Goal: Information Seeking & Learning: Learn about a topic

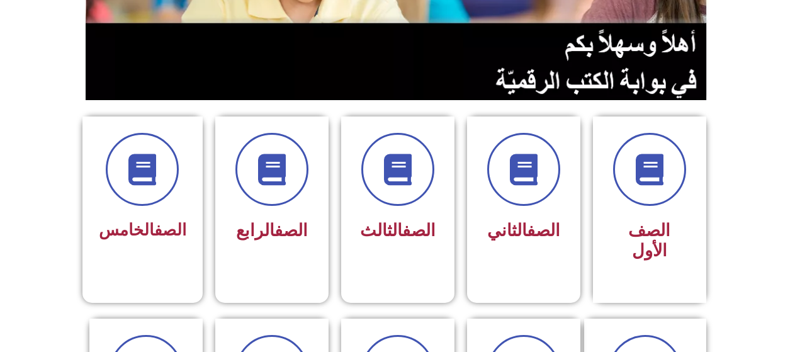
scroll to position [252, 0]
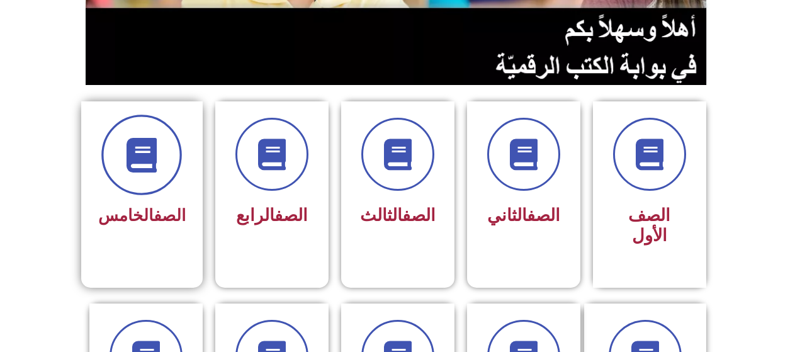
click at [145, 155] on icon at bounding box center [142, 155] width 35 height 35
click at [147, 159] on icon at bounding box center [142, 155] width 35 height 35
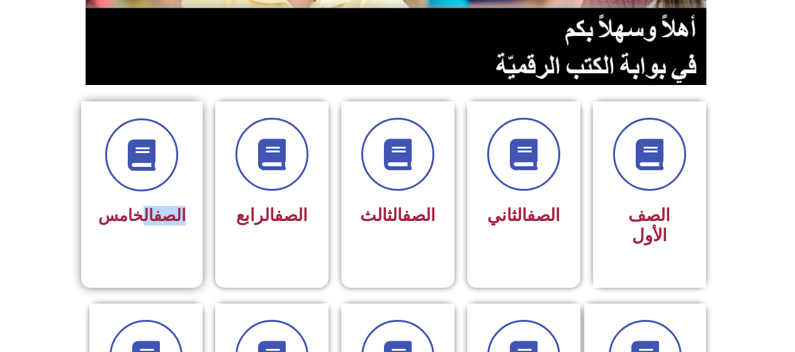
click at [145, 195] on div "الصف الخامس" at bounding box center [142, 174] width 88 height 113
click at [122, 217] on span "الصف الخامس" at bounding box center [142, 215] width 88 height 19
click at [123, 213] on span "الصف الخامس" at bounding box center [142, 215] width 88 height 19
click at [124, 211] on span "الصف الخامس" at bounding box center [142, 215] width 88 height 19
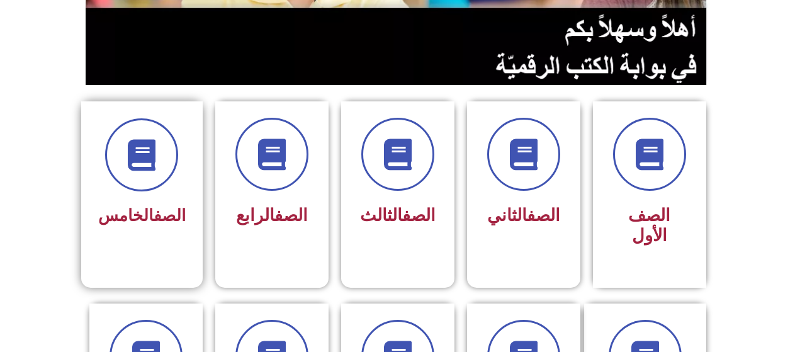
click at [131, 215] on span "الصف الخامس" at bounding box center [142, 215] width 88 height 19
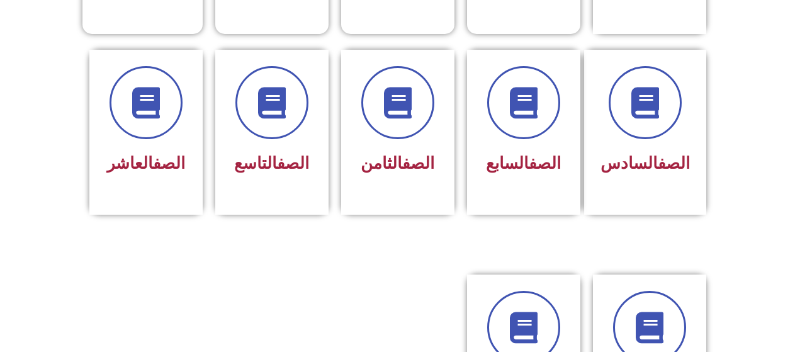
scroll to position [370, 0]
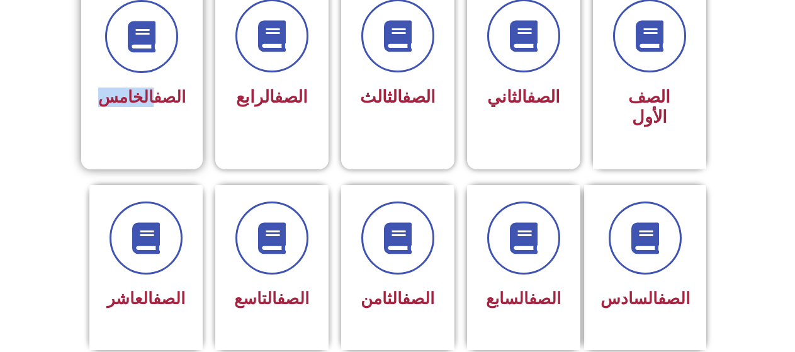
click at [139, 84] on div "الصف الخامس" at bounding box center [142, 97] width 88 height 31
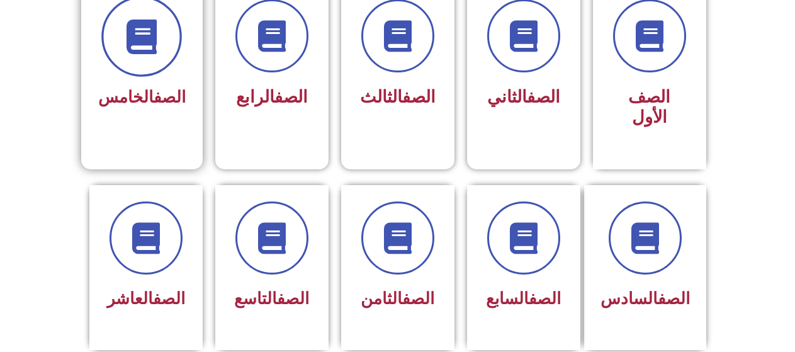
click at [136, 60] on span at bounding box center [141, 36] width 81 height 81
drag, startPoint x: 142, startPoint y: 56, endPoint x: 142, endPoint y: 30, distance: 26.4
click at [142, 30] on span at bounding box center [141, 36] width 81 height 81
click at [142, 30] on icon at bounding box center [142, 37] width 35 height 35
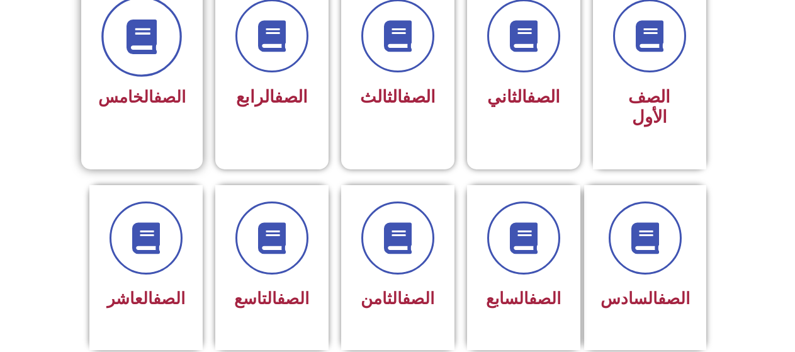
drag, startPoint x: 142, startPoint y: 30, endPoint x: 146, endPoint y: 40, distance: 11.6
click at [144, 37] on icon at bounding box center [142, 37] width 35 height 35
click at [149, 44] on icon at bounding box center [142, 37] width 35 height 35
drag, startPoint x: 161, startPoint y: 48, endPoint x: 128, endPoint y: 35, distance: 36.1
click at [128, 35] on span at bounding box center [141, 36] width 81 height 81
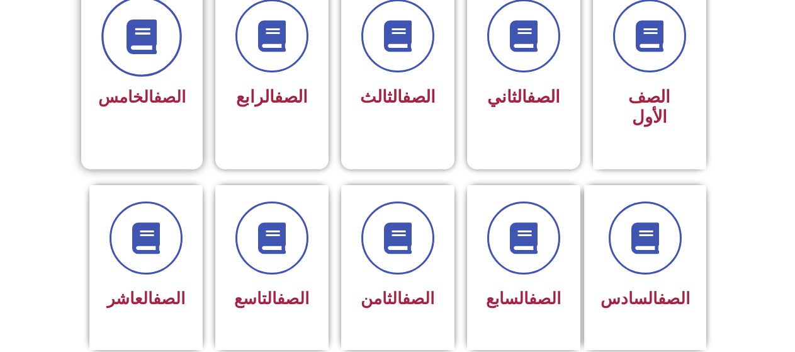
click at [144, 38] on icon at bounding box center [142, 37] width 35 height 35
click at [159, 50] on icon at bounding box center [142, 37] width 35 height 35
click at [134, 50] on icon at bounding box center [142, 37] width 35 height 35
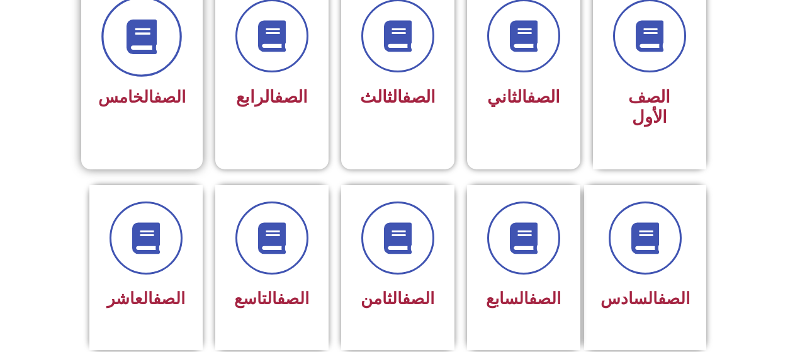
click at [139, 49] on icon at bounding box center [142, 37] width 35 height 35
click at [147, 47] on icon at bounding box center [142, 37] width 35 height 35
click at [157, 14] on span at bounding box center [141, 36] width 81 height 81
drag, startPoint x: 152, startPoint y: 16, endPoint x: 147, endPoint y: 33, distance: 18.5
click at [150, 23] on span at bounding box center [141, 36] width 81 height 81
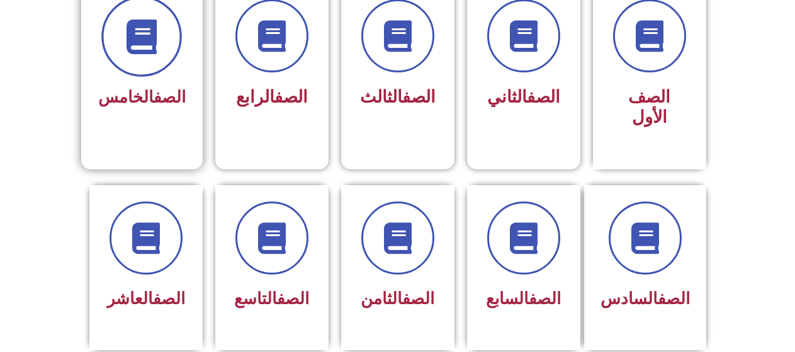
drag, startPoint x: 147, startPoint y: 33, endPoint x: 142, endPoint y: 51, distance: 18.3
click at [146, 36] on icon at bounding box center [142, 37] width 35 height 35
click at [142, 51] on icon at bounding box center [142, 37] width 35 height 35
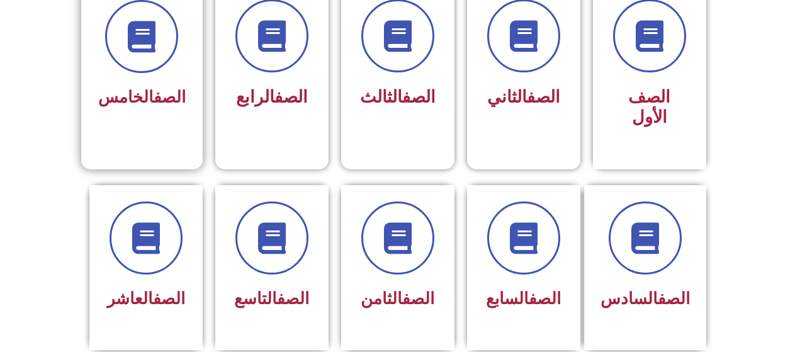
drag, startPoint x: 140, startPoint y: 84, endPoint x: 144, endPoint y: 113, distance: 29.1
click at [142, 85] on div "الصف الخامس" at bounding box center [142, 97] width 88 height 31
click at [147, 119] on div "الصف الخامس" at bounding box center [142, 66] width 122 height 166
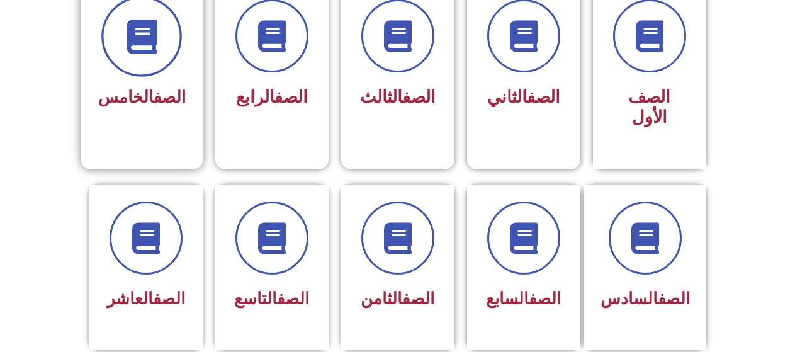
click at [156, 53] on icon at bounding box center [142, 37] width 35 height 35
click at [157, 44] on icon at bounding box center [142, 37] width 35 height 35
click at [149, 55] on span at bounding box center [141, 36] width 81 height 81
click at [150, 56] on span at bounding box center [141, 36] width 81 height 81
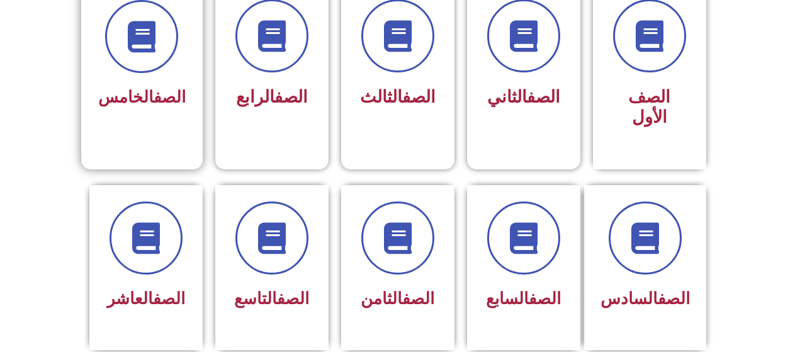
click at [126, 88] on span "الصف الخامس" at bounding box center [142, 97] width 88 height 19
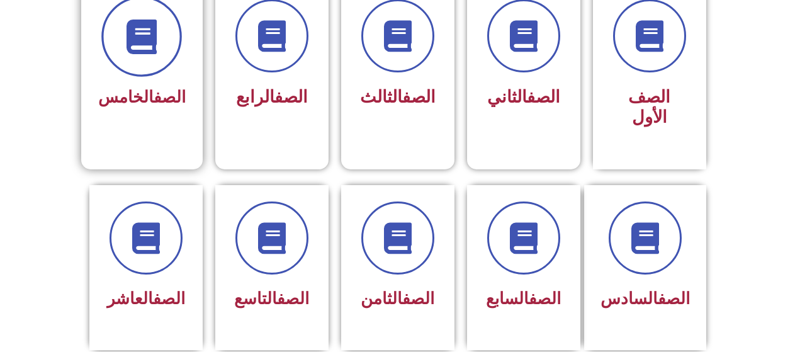
click at [141, 72] on span at bounding box center [141, 36] width 81 height 81
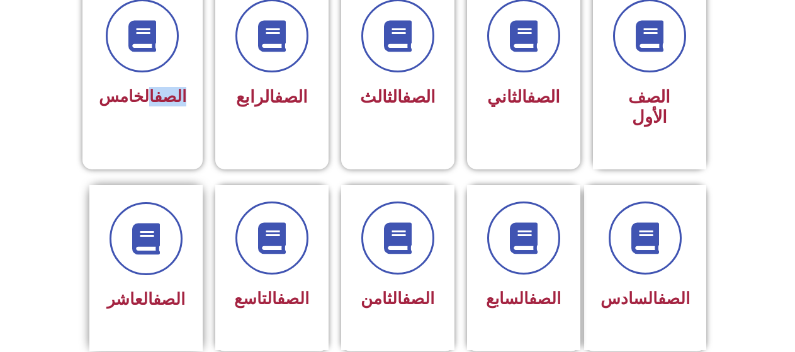
drag, startPoint x: 143, startPoint y: 73, endPoint x: 140, endPoint y: 173, distance: 100.1
click at [142, 158] on div "الصف الأول الصف الثاني الصف الثالث الصف الرابع الصف" at bounding box center [397, 347] width 795 height 1222
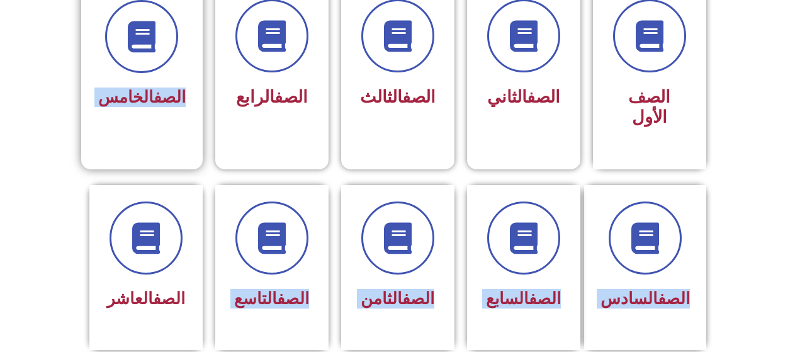
click at [139, 96] on span "الصف الخامس" at bounding box center [142, 97] width 88 height 19
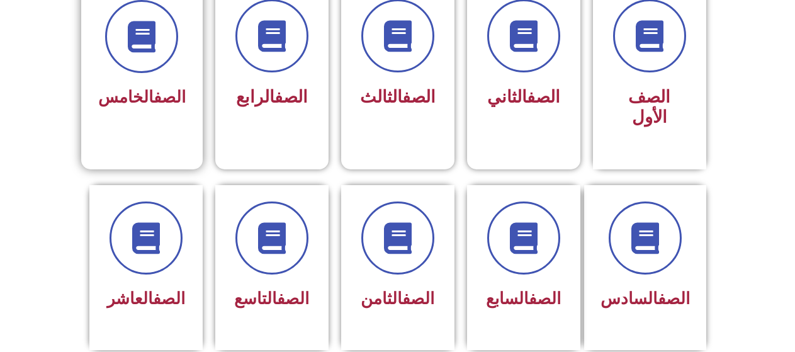
click at [139, 96] on span "الصف الخامس" at bounding box center [142, 97] width 88 height 19
drag, startPoint x: 139, startPoint y: 82, endPoint x: 140, endPoint y: 91, distance: 9.0
click at [139, 86] on div "الصف الخامس" at bounding box center [142, 97] width 88 height 31
click at [140, 91] on span "الصف الخامس" at bounding box center [142, 97] width 88 height 19
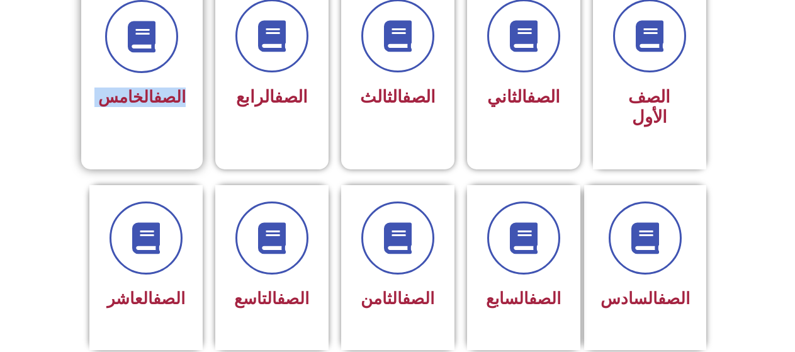
click at [140, 91] on span "الصف الخامس" at bounding box center [142, 97] width 88 height 19
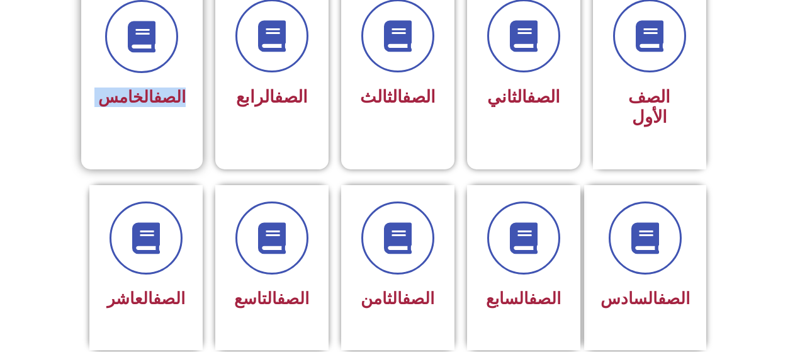
click at [140, 91] on span "الصف الخامس" at bounding box center [142, 97] width 88 height 19
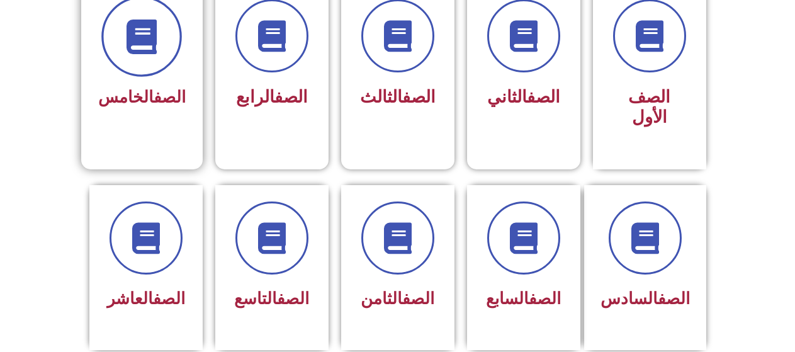
drag, startPoint x: 156, startPoint y: 21, endPoint x: 138, endPoint y: 28, distance: 19.5
drag, startPoint x: 138, startPoint y: 28, endPoint x: 130, endPoint y: 21, distance: 10.2
click at [130, 21] on icon at bounding box center [142, 37] width 35 height 35
click at [141, 24] on icon at bounding box center [142, 37] width 35 height 35
drag, startPoint x: 141, startPoint y: 24, endPoint x: 143, endPoint y: 33, distance: 9.6
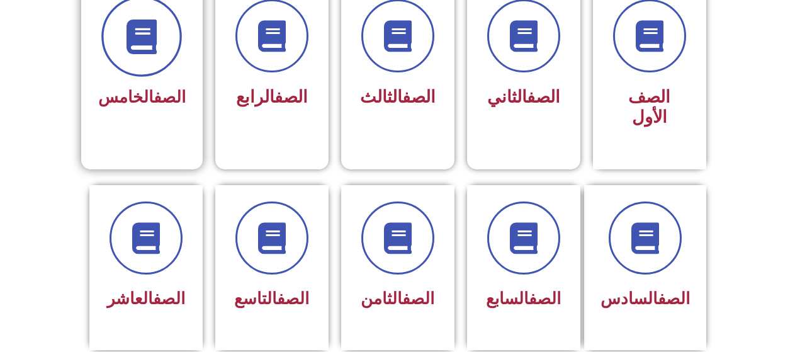
click at [143, 33] on icon at bounding box center [142, 37] width 35 height 35
click at [148, 42] on icon at bounding box center [142, 37] width 35 height 35
click at [148, 28] on icon at bounding box center [142, 37] width 35 height 35
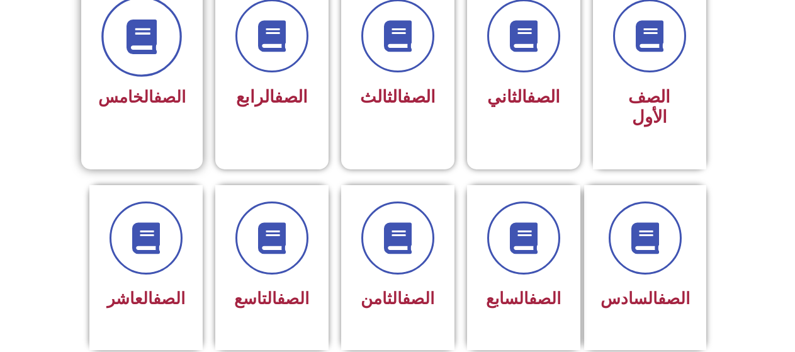
click at [148, 37] on icon at bounding box center [142, 37] width 35 height 35
click at [135, 12] on span at bounding box center [141, 36] width 81 height 81
click at [143, 37] on icon at bounding box center [142, 37] width 35 height 35
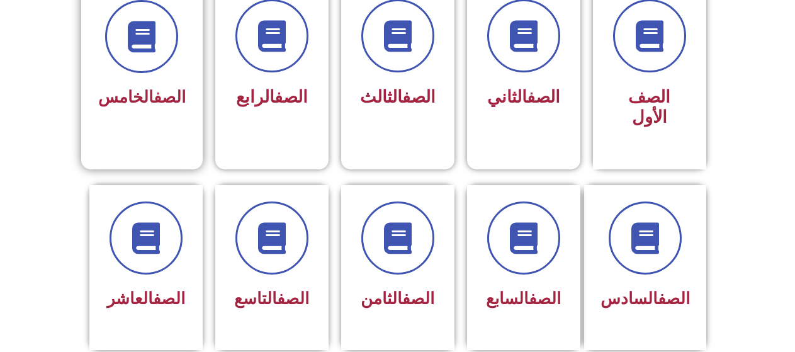
click at [154, 93] on link "الصف" at bounding box center [170, 97] width 32 height 19
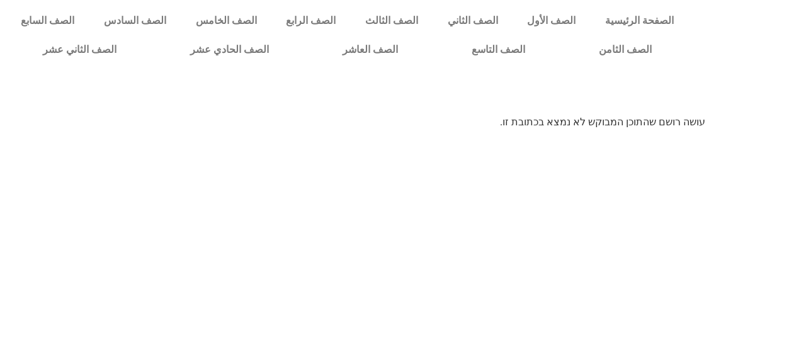
click at [142, 83] on div at bounding box center [402, 92] width 793 height 31
click at [264, 17] on link "الصف الخامس" at bounding box center [226, 20] width 91 height 29
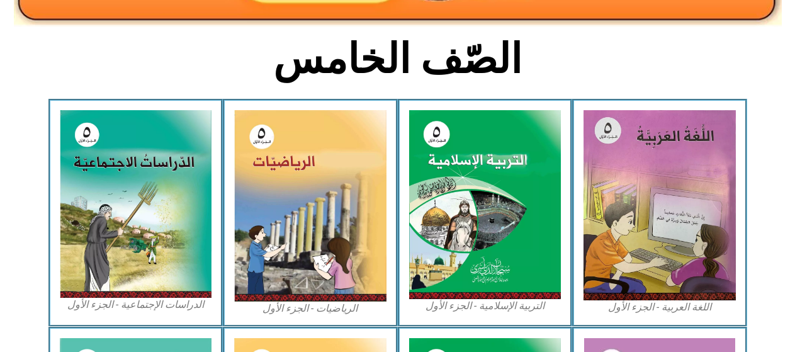
scroll to position [315, 0]
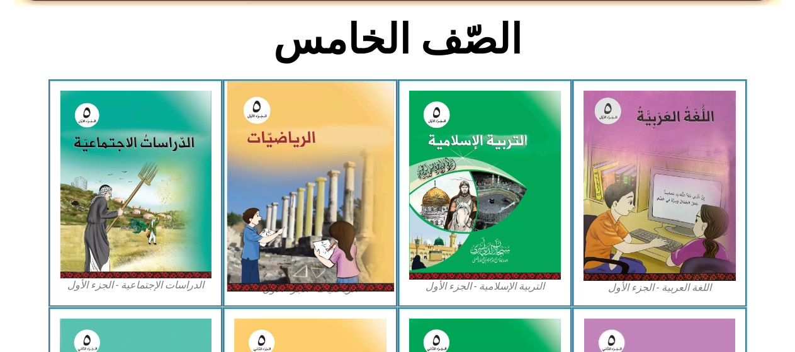
click at [295, 146] on img at bounding box center [310, 186] width 167 height 210
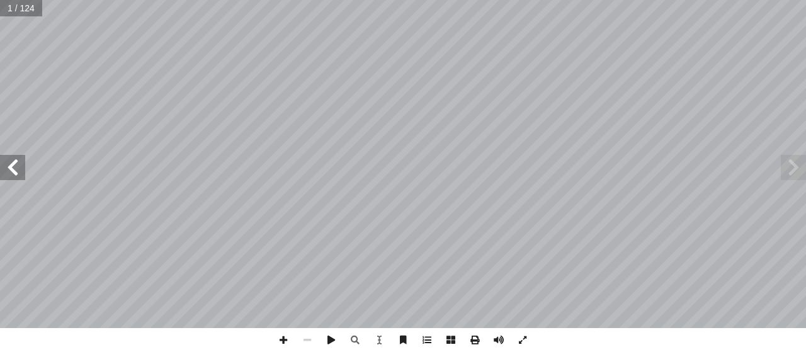
click at [9, 165] on span at bounding box center [12, 167] width 25 height 25
click at [790, 160] on span at bounding box center [793, 167] width 25 height 25
click at [353, 336] on span at bounding box center [355, 340] width 24 height 24
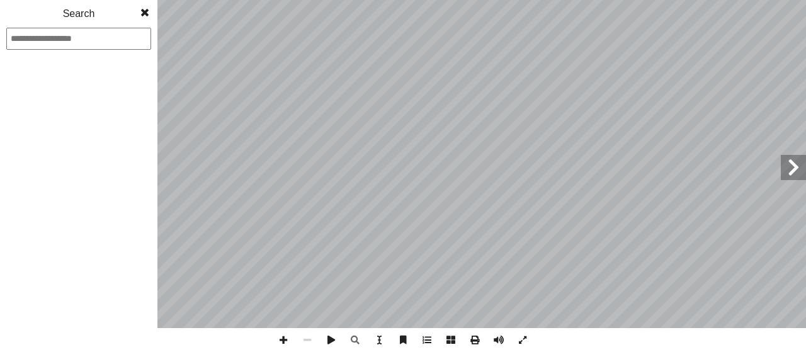
click at [144, 15] on span at bounding box center [144, 12] width 23 height 25
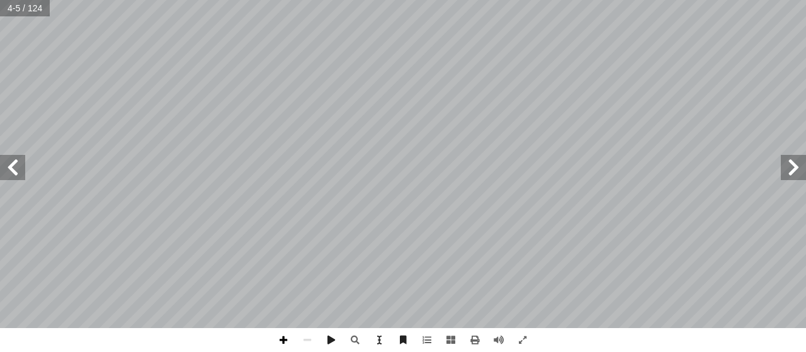
click at [286, 338] on span at bounding box center [283, 340] width 24 height 24
click at [277, 339] on span at bounding box center [283, 340] width 24 height 24
click at [276, 335] on span at bounding box center [283, 340] width 24 height 24
click at [323, 0] on html "الصفحة الرئيسية الصف الأول الصف الثاني الصف الثالث الصف الرابع الصف الخامس الصف…" at bounding box center [403, 57] width 806 height 115
